Goal: Book appointment/travel/reservation

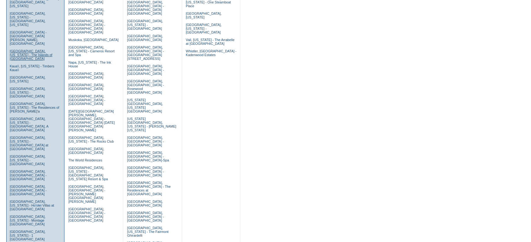
scroll to position [186, 0]
click at [43, 102] on link "Kohala Coast, Hawaii - The Residences of Laule'a" at bounding box center [35, 107] width 50 height 11
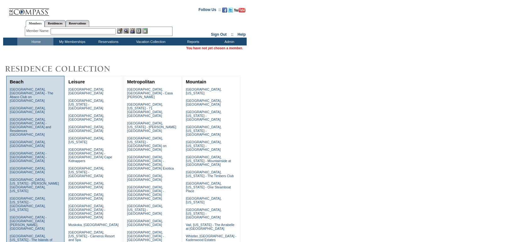
scroll to position [186, 0]
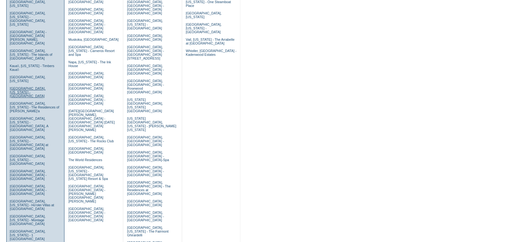
click at [43, 87] on link "[GEOGRAPHIC_DATA], [US_STATE] - [GEOGRAPHIC_DATA]" at bounding box center [28, 92] width 36 height 11
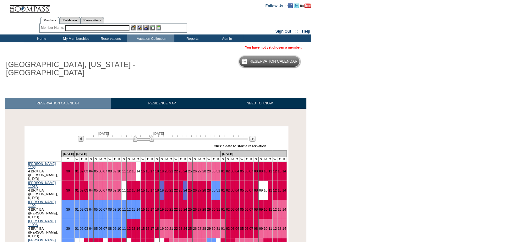
click at [256, 141] on div "September 30, 2025 November 14, 2025 » Apply these dates to all the calendars o…" at bounding box center [156, 139] width 261 height 23
click at [251, 141] on img at bounding box center [252, 139] width 6 height 6
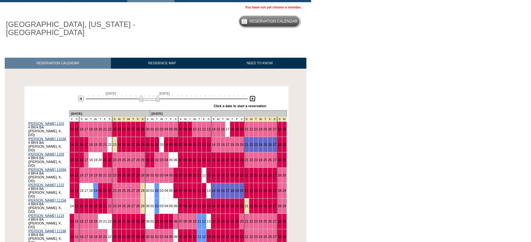
scroll to position [40, 0]
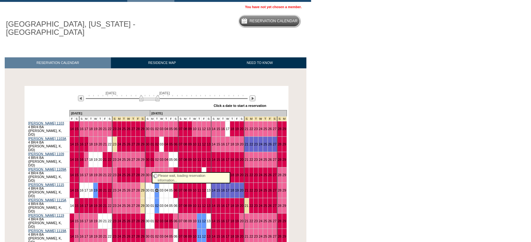
click at [155, 189] on link "02" at bounding box center [157, 191] width 4 height 4
